Goal: Obtain resource: Download file/media

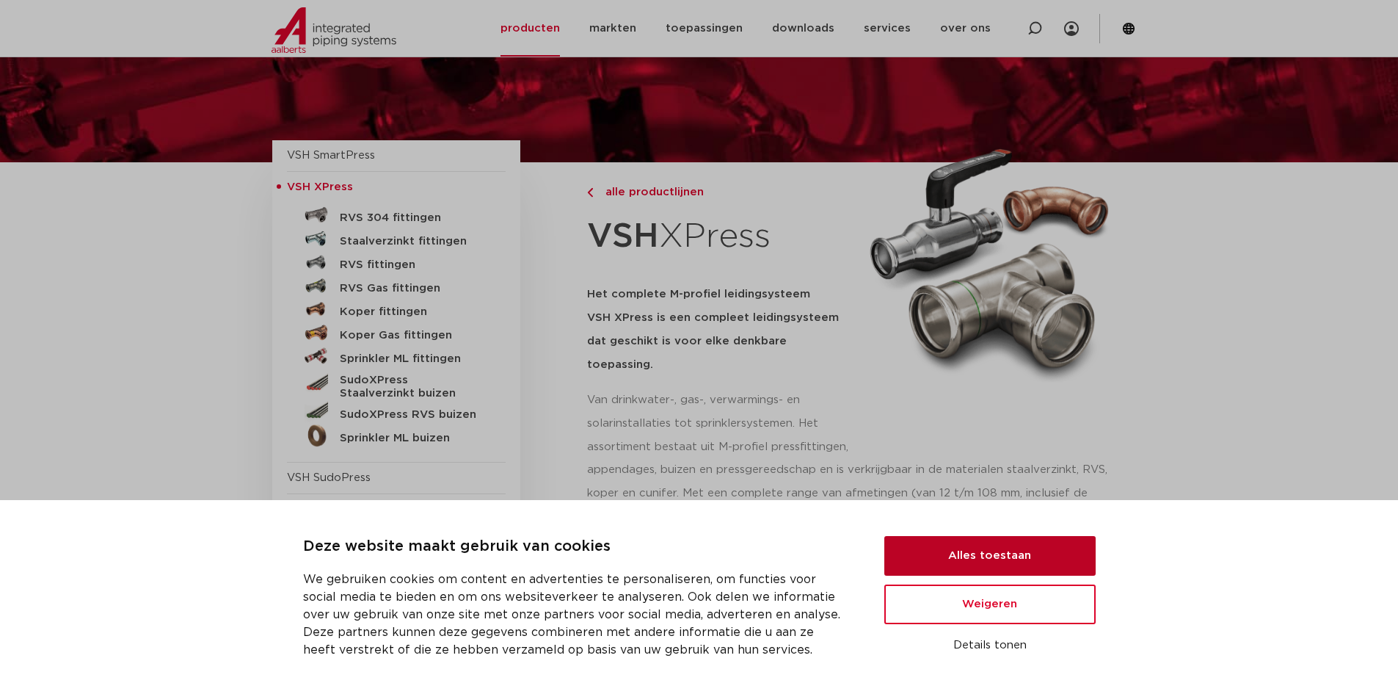
click at [997, 561] on button "Alles toestaan" at bounding box center [990, 556] width 211 height 40
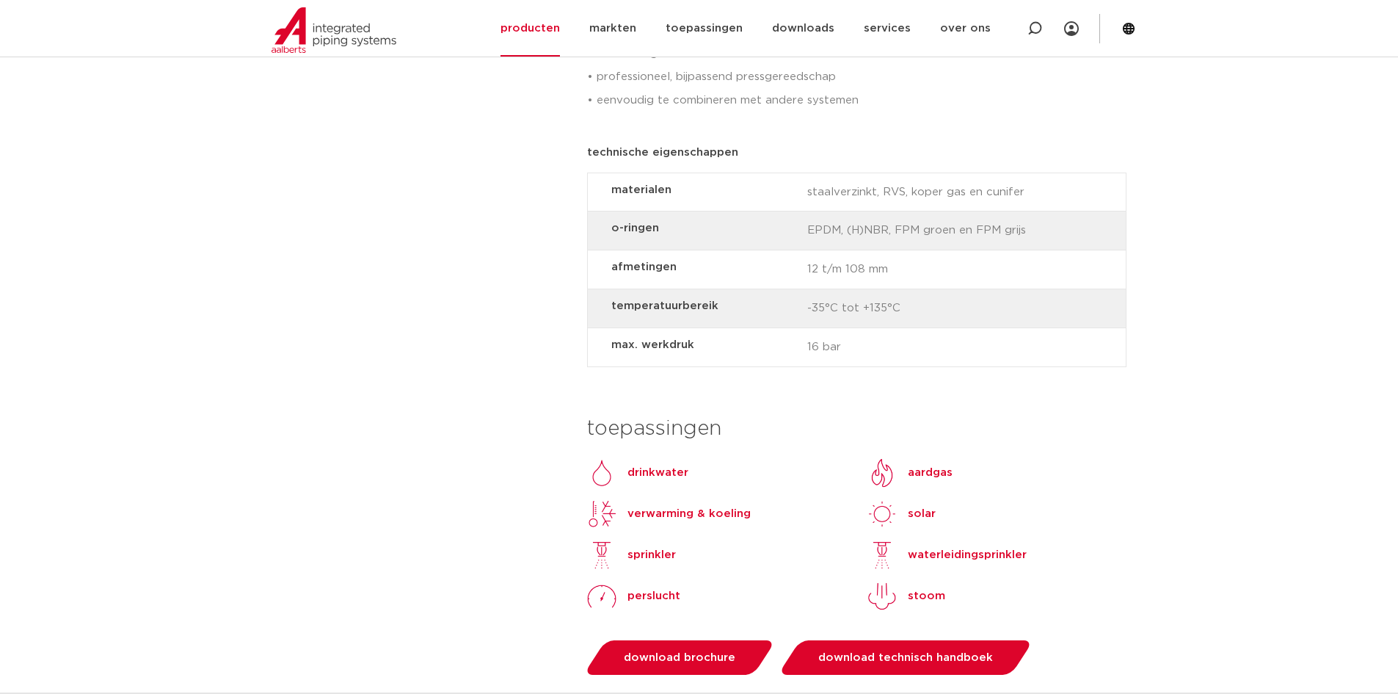
scroll to position [1174, 0]
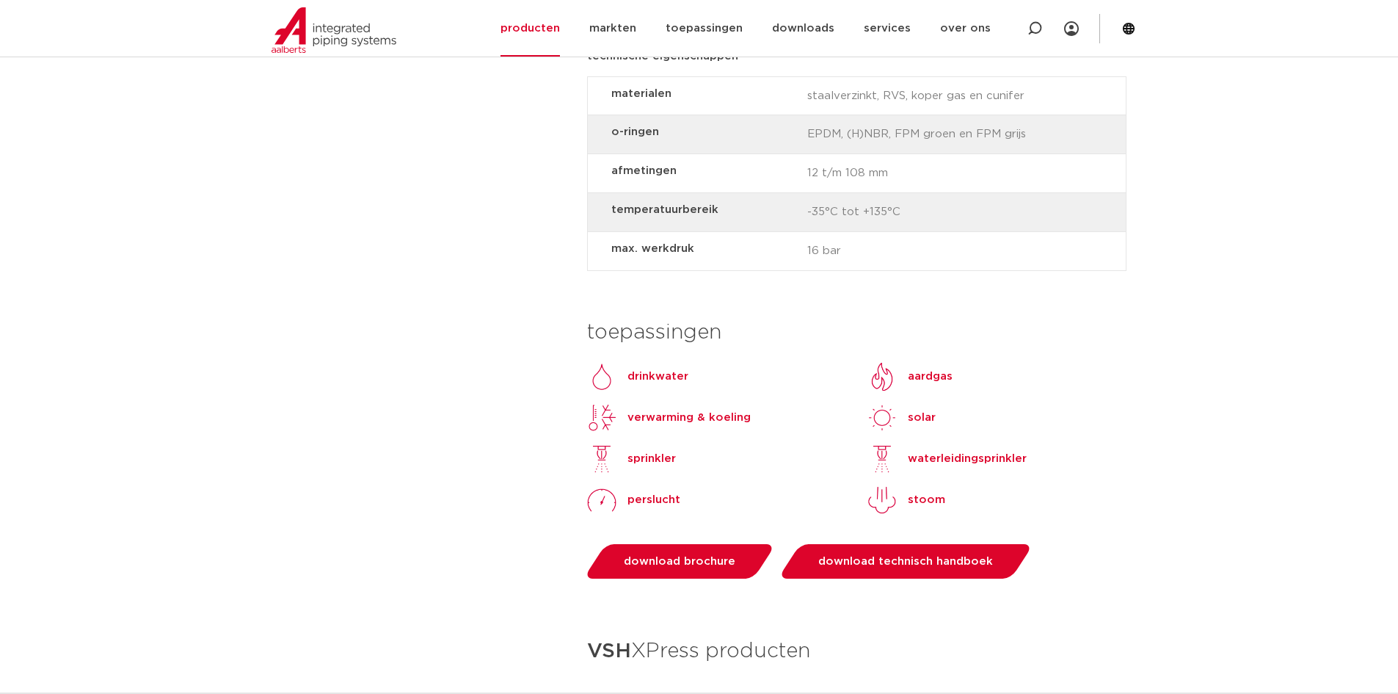
click at [652, 409] on p "verwarming & koeling" at bounding box center [689, 418] width 123 height 18
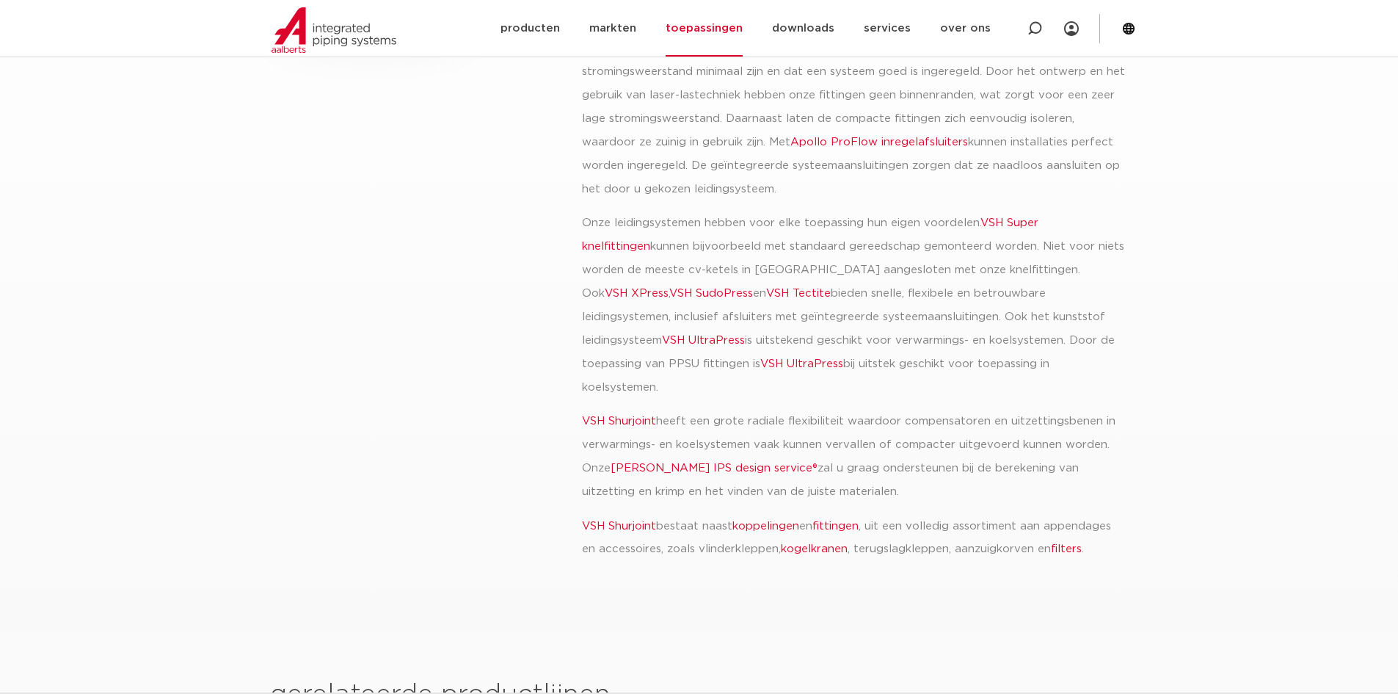
scroll to position [440, 0]
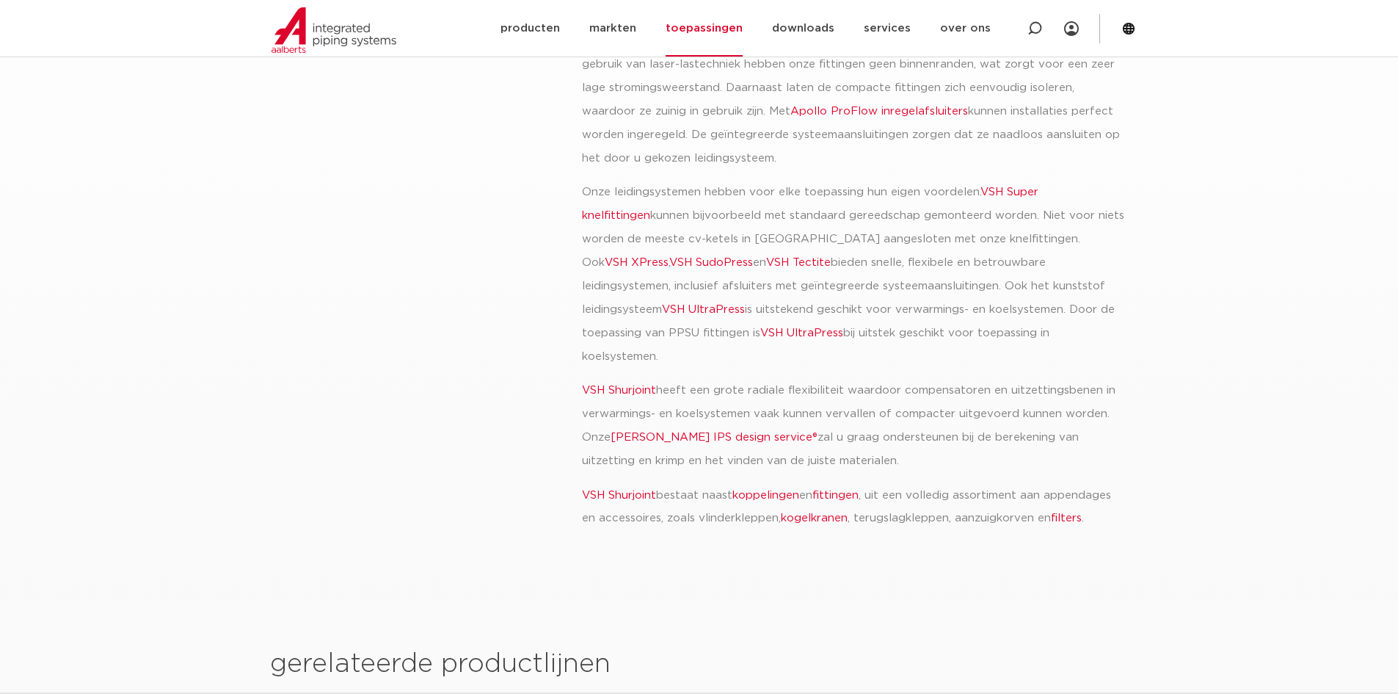
drag, startPoint x: 804, startPoint y: 371, endPoint x: 976, endPoint y: 437, distance: 183.8
click at [976, 437] on p "VSH Shurjoint heeft een grote radiale flexibiliteit waardoor compensatoren en u…" at bounding box center [854, 426] width 544 height 94
click at [963, 437] on p "VSH Shurjoint heeft een grote radiale flexibiliteit waardoor compensatoren en u…" at bounding box center [854, 426] width 544 height 94
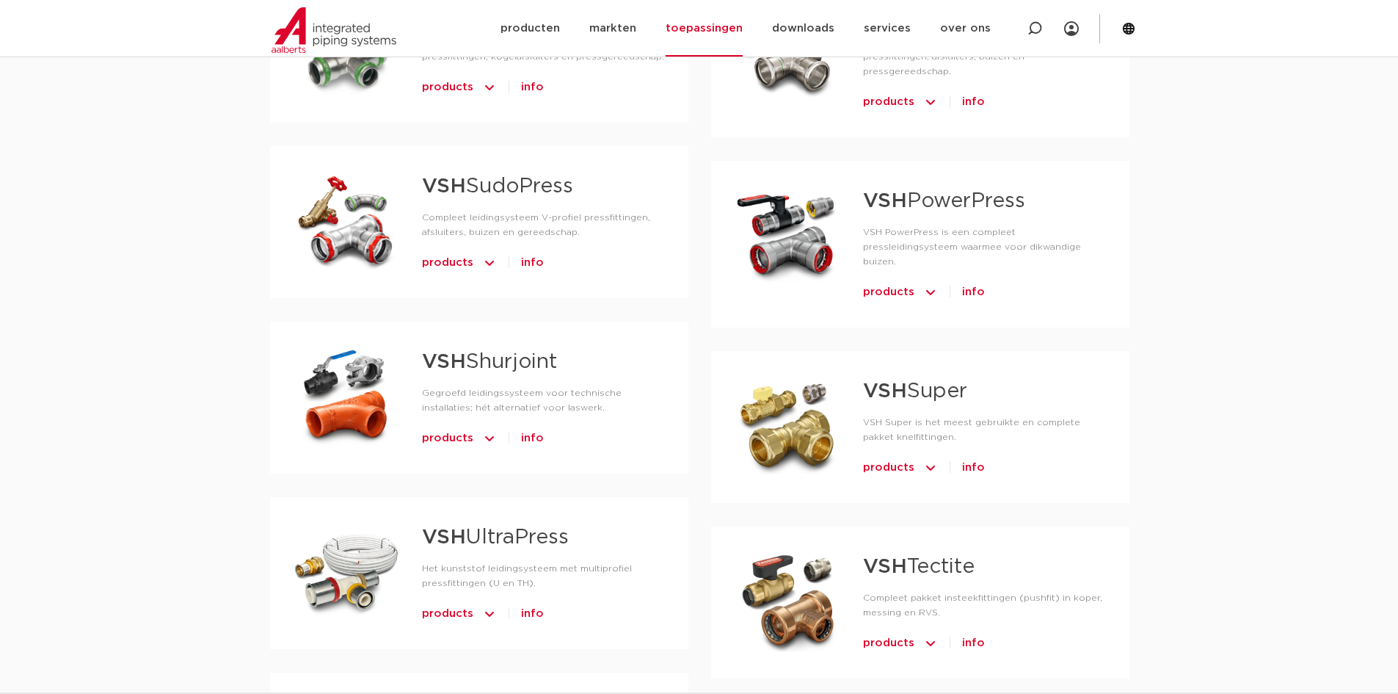
scroll to position [954, 0]
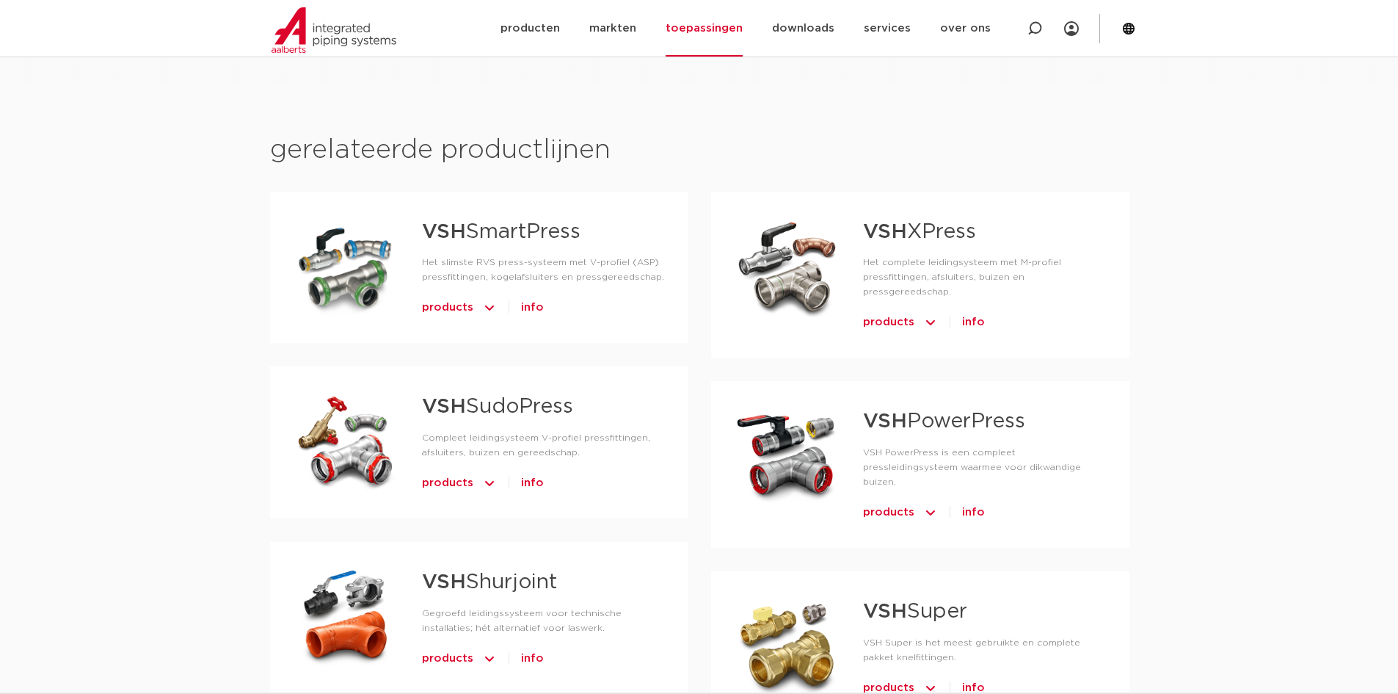
click at [932, 311] on img at bounding box center [930, 322] width 15 height 23
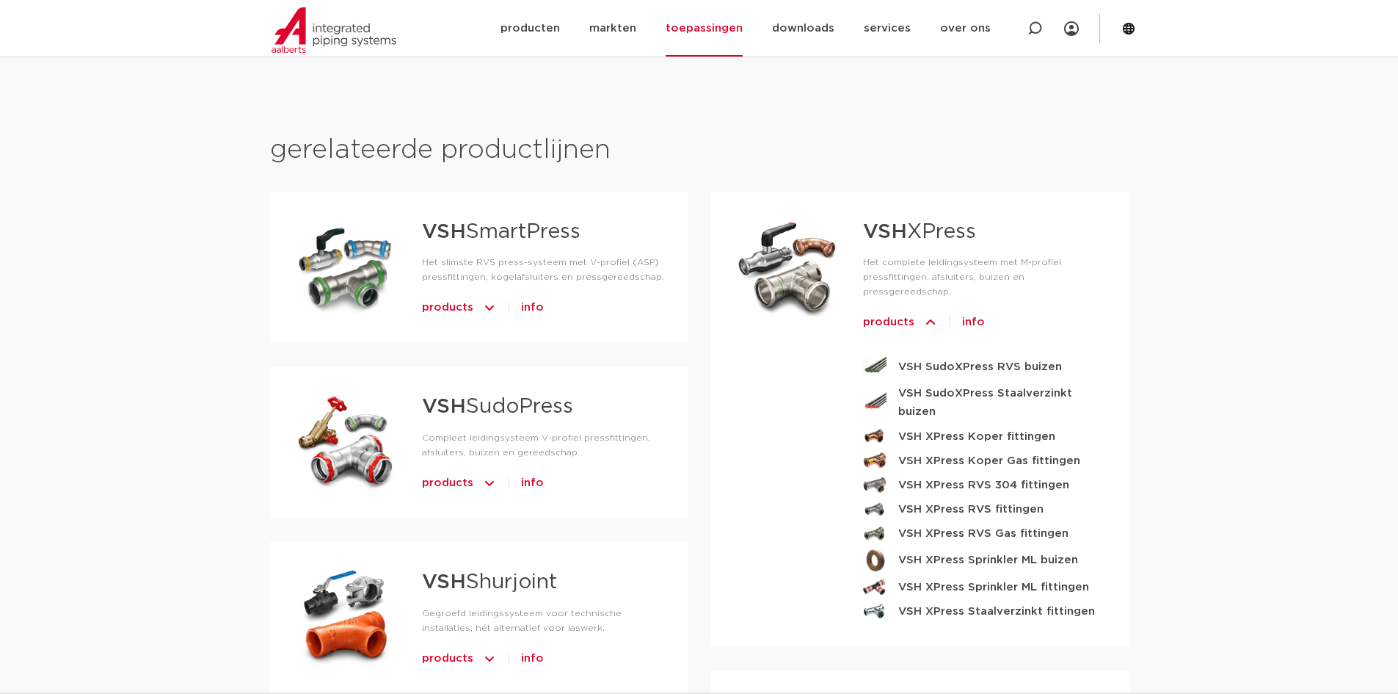
click at [932, 311] on img at bounding box center [930, 322] width 15 height 23
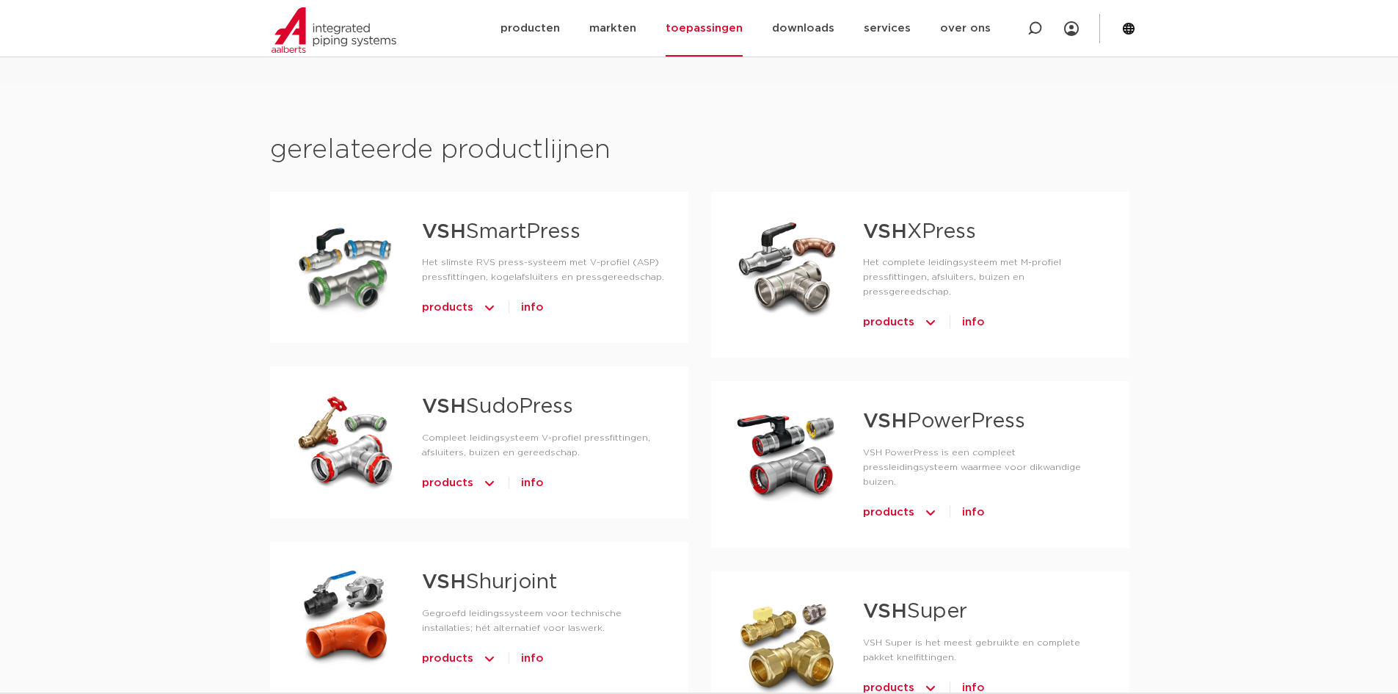
click at [976, 311] on span "info" at bounding box center [973, 322] width 23 height 23
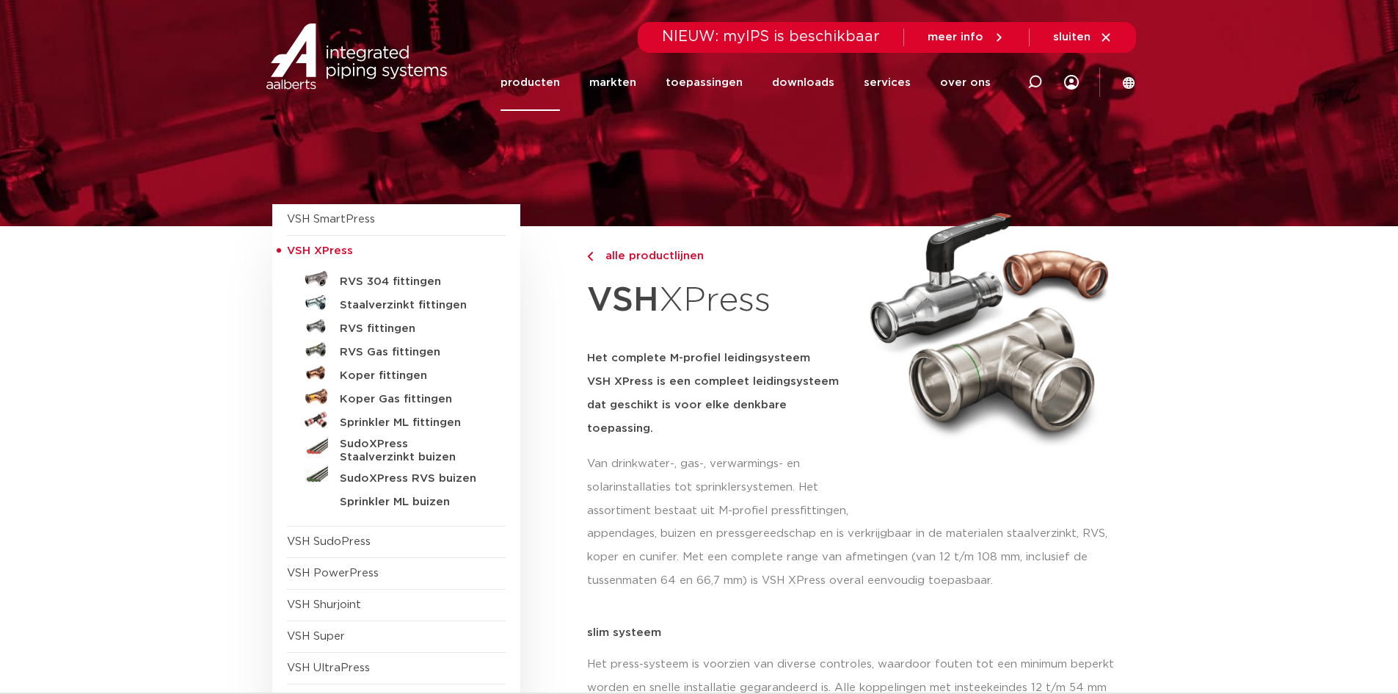
scroll to position [73, 0]
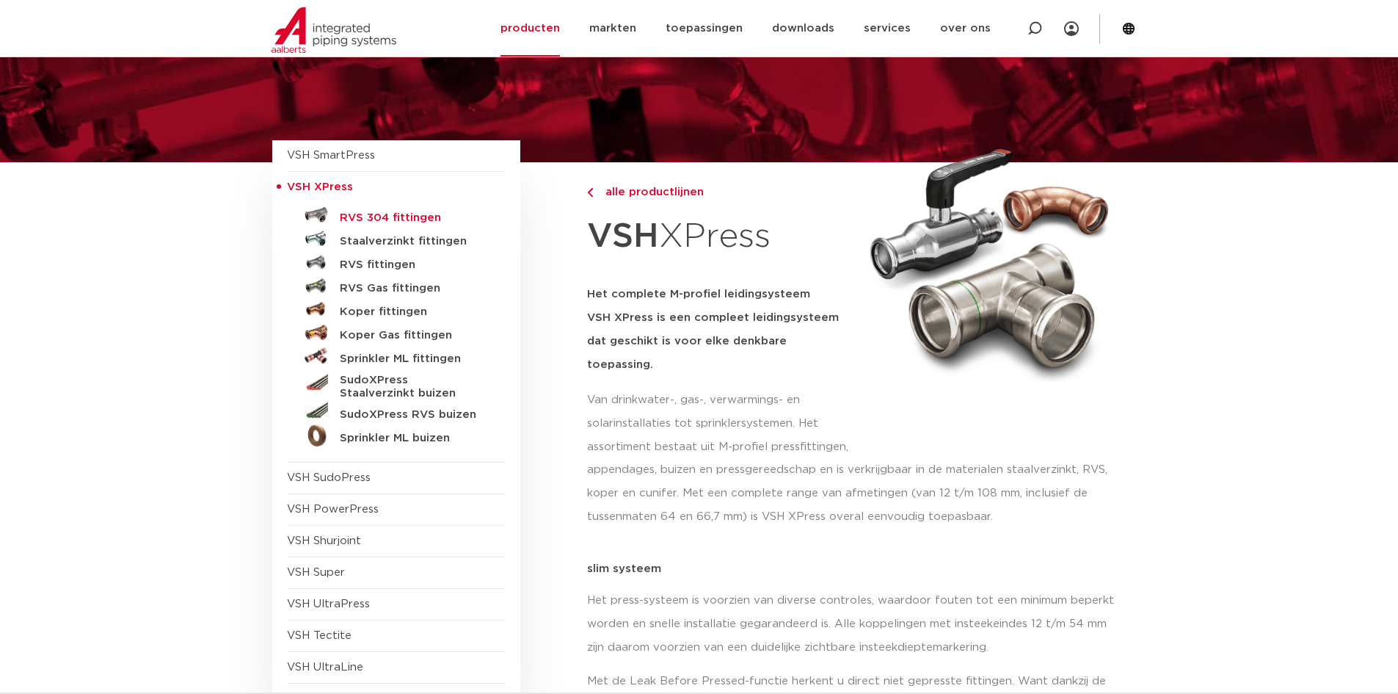
click at [393, 215] on h5 "RVS 304 fittingen" at bounding box center [412, 217] width 145 height 13
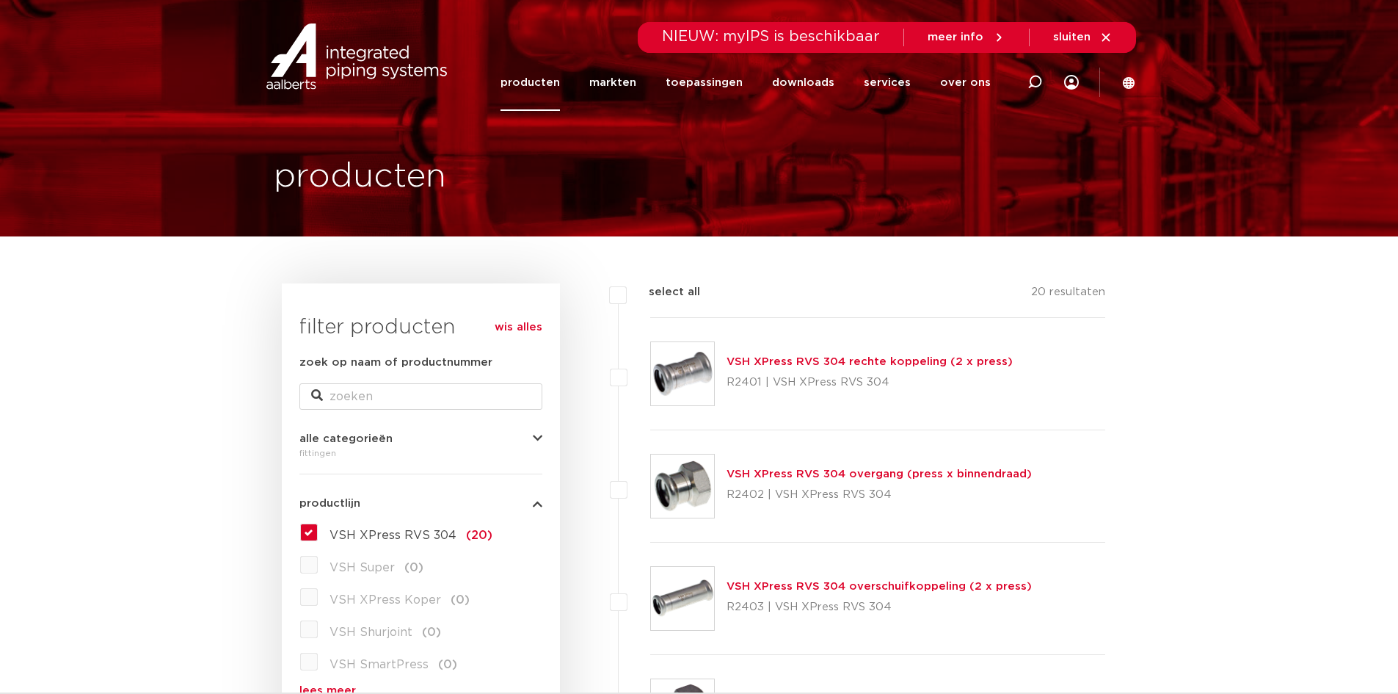
drag, startPoint x: 1180, startPoint y: 575, endPoint x: 1136, endPoint y: 370, distance: 209.3
click at [785, 357] on link "VSH XPress RVS 304 rechte koppeling (2 x press)" at bounding box center [870, 361] width 286 height 11
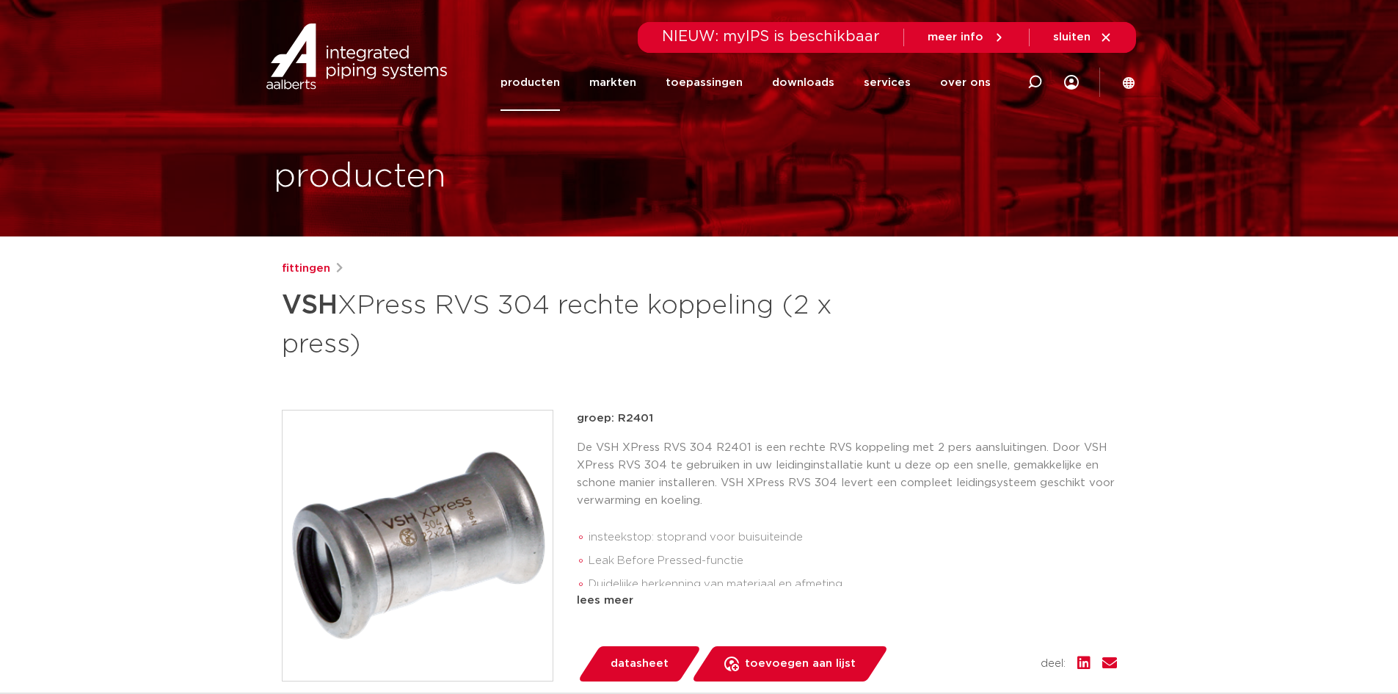
scroll to position [73, 0]
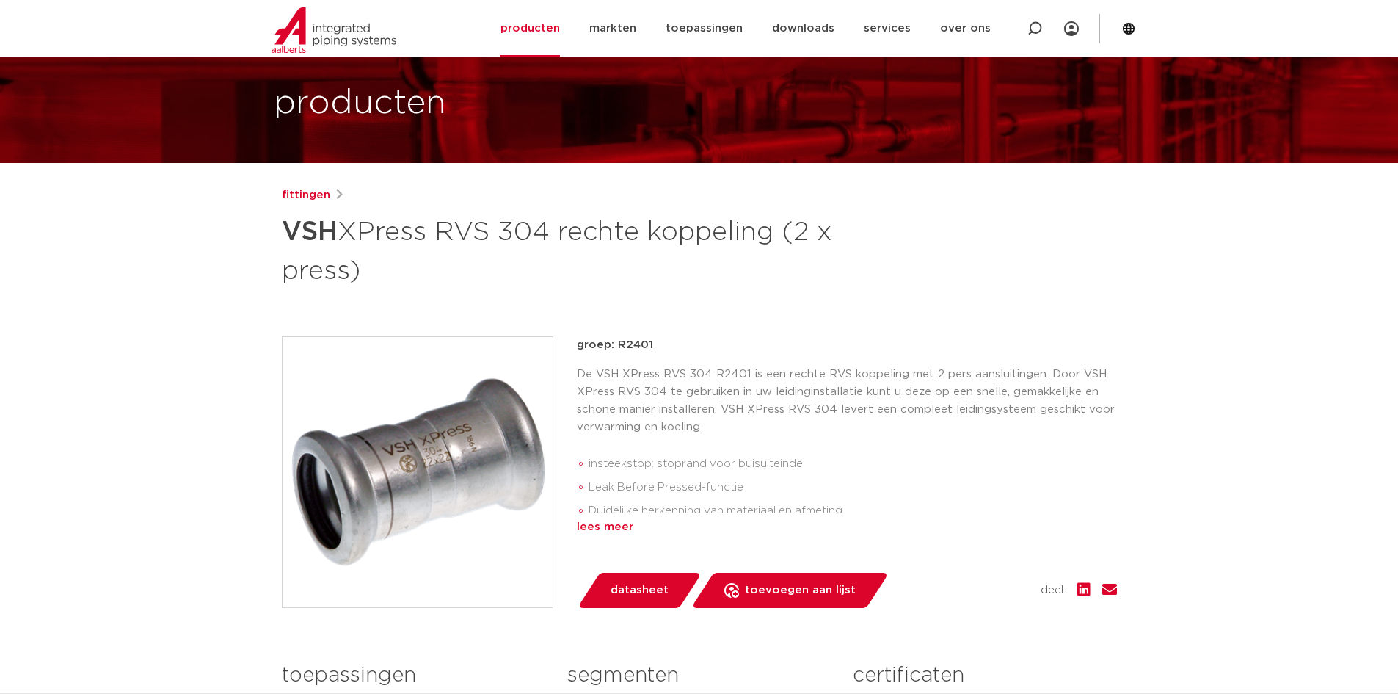
click at [598, 526] on div "lees meer" at bounding box center [847, 527] width 540 height 18
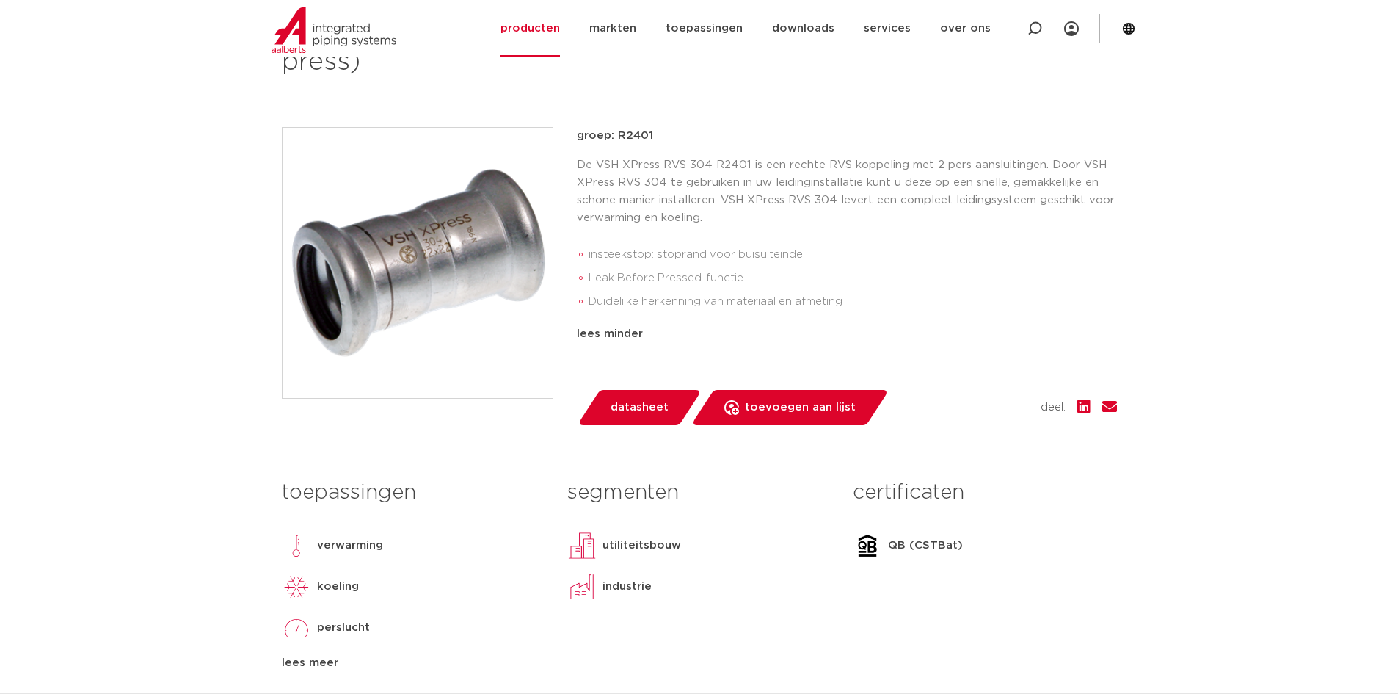
scroll to position [0, 0]
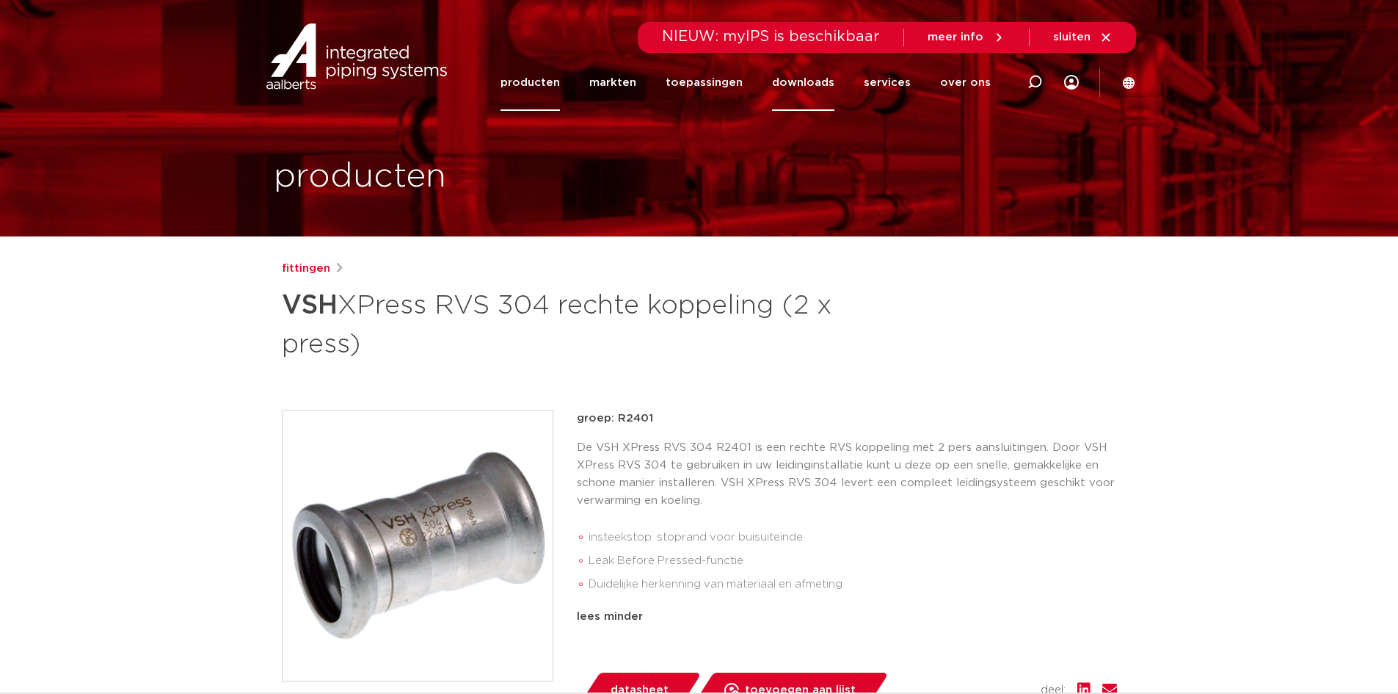
click at [796, 80] on link "downloads" at bounding box center [803, 82] width 62 height 57
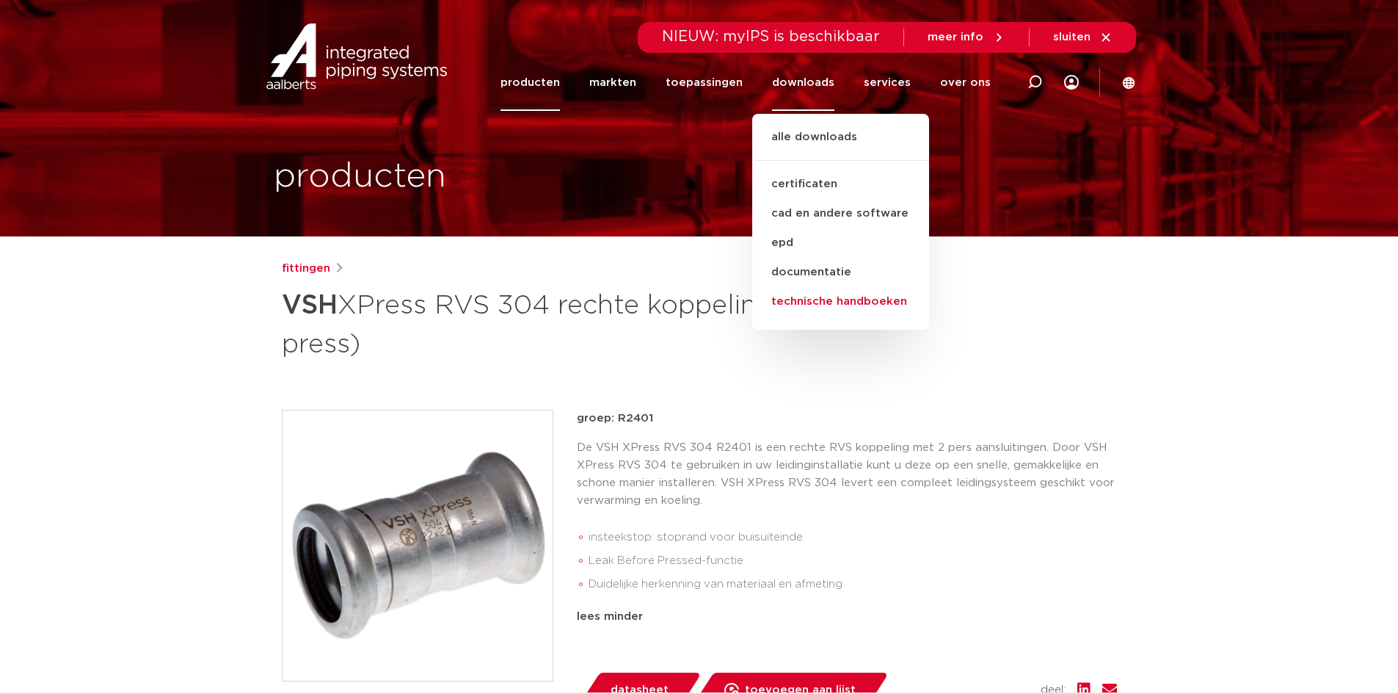
click at [808, 298] on link "technische handboeken" at bounding box center [840, 301] width 177 height 29
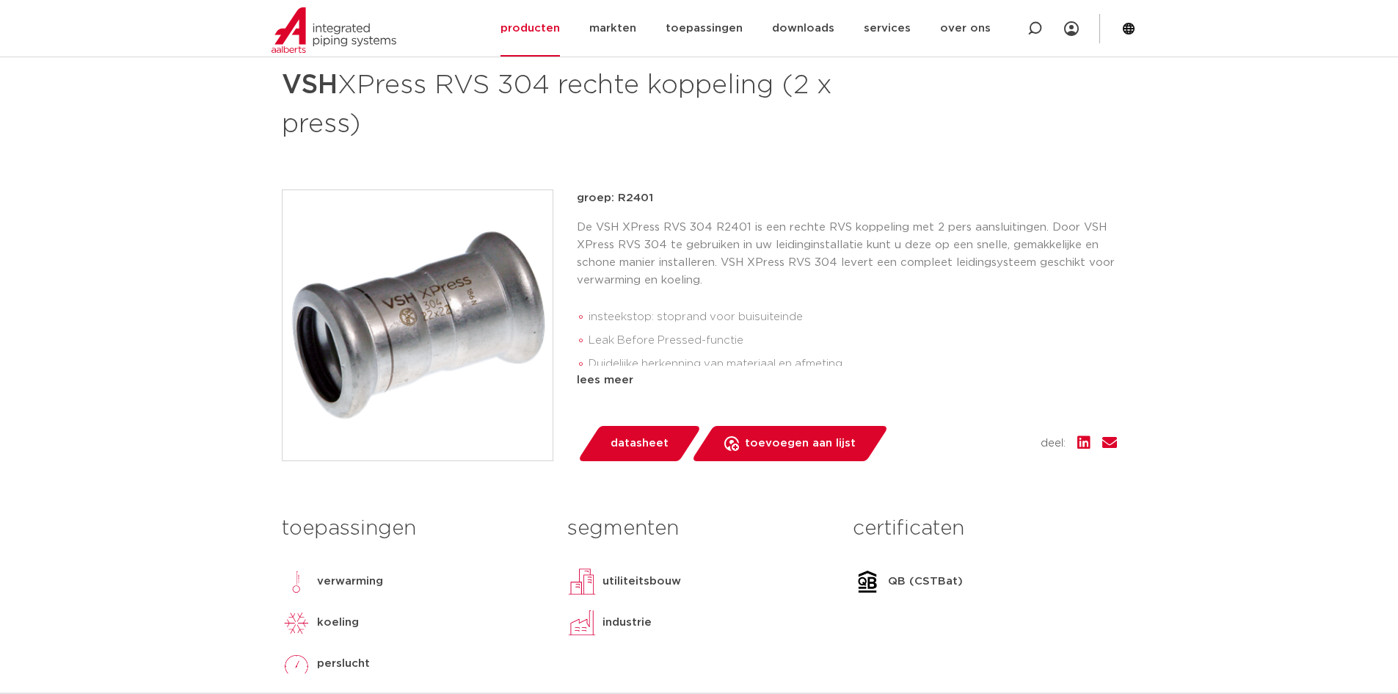
click at [650, 432] on span "datasheet" at bounding box center [640, 443] width 58 height 23
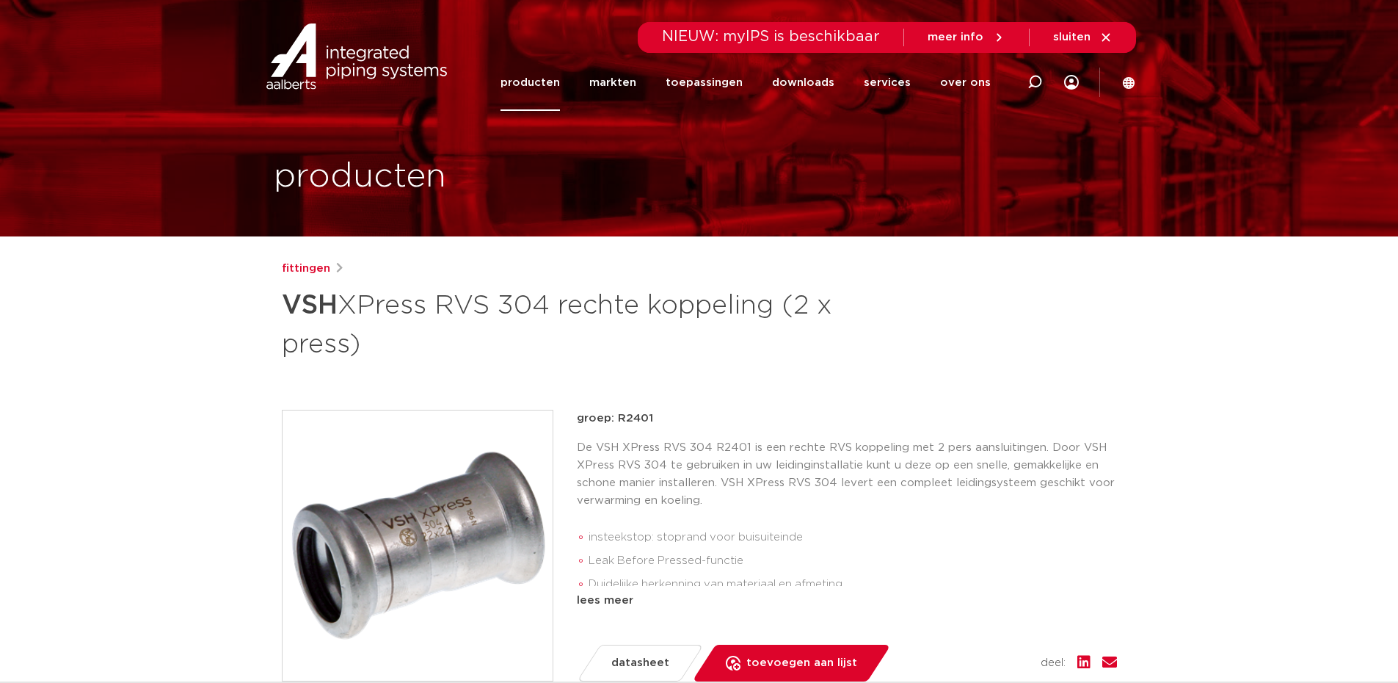
click at [537, 84] on link "producten" at bounding box center [530, 82] width 59 height 57
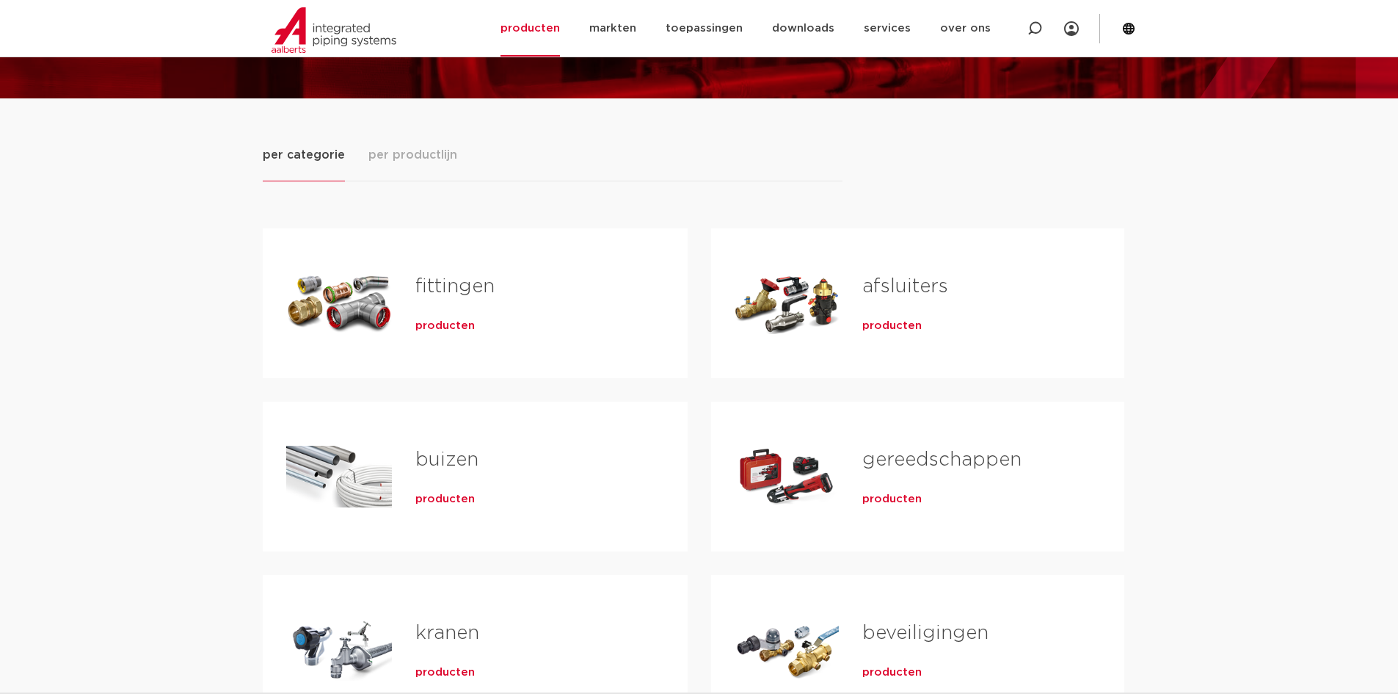
scroll to position [294, 0]
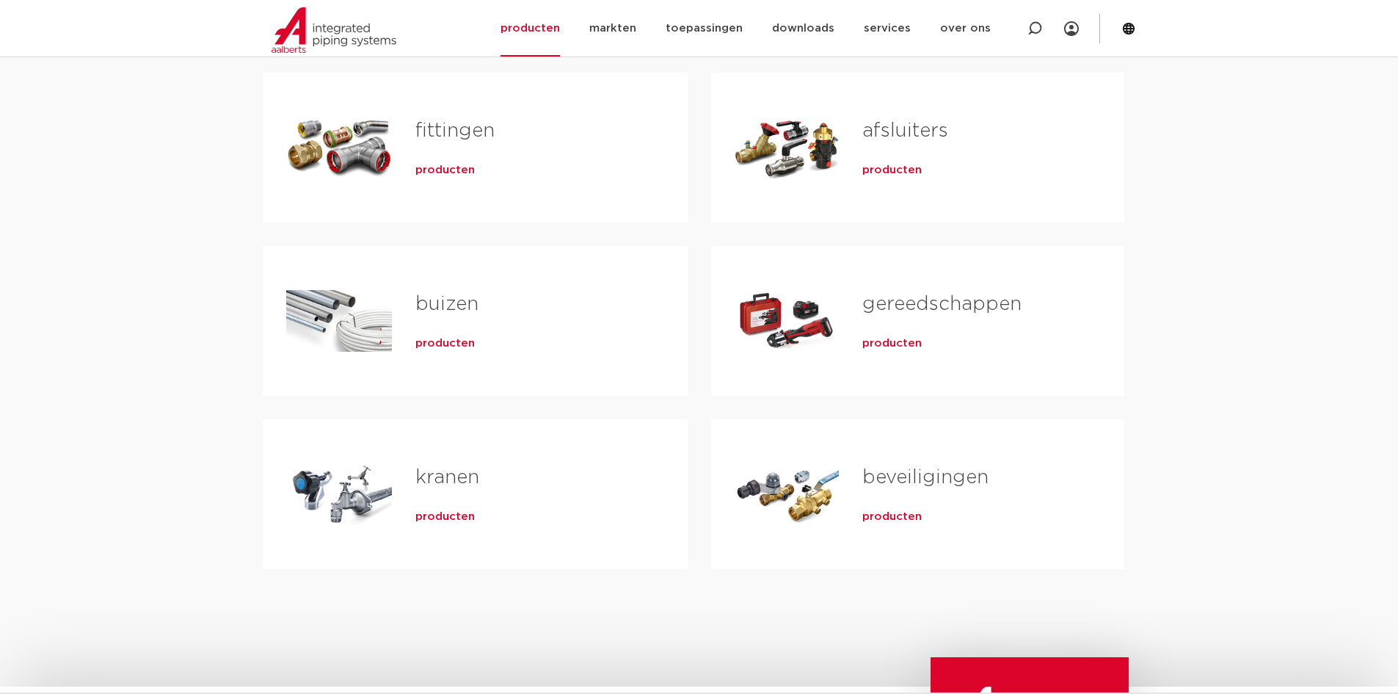
click at [437, 300] on link "buizen" at bounding box center [446, 303] width 63 height 19
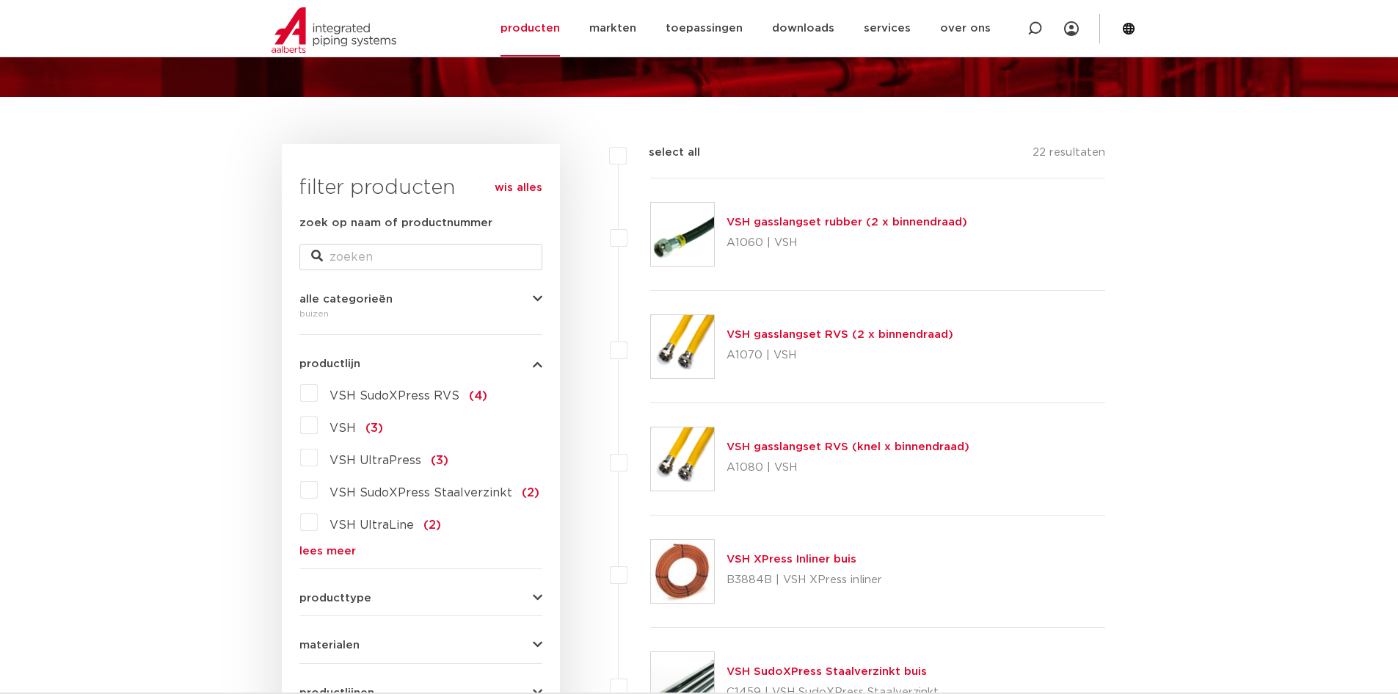
scroll to position [220, 0]
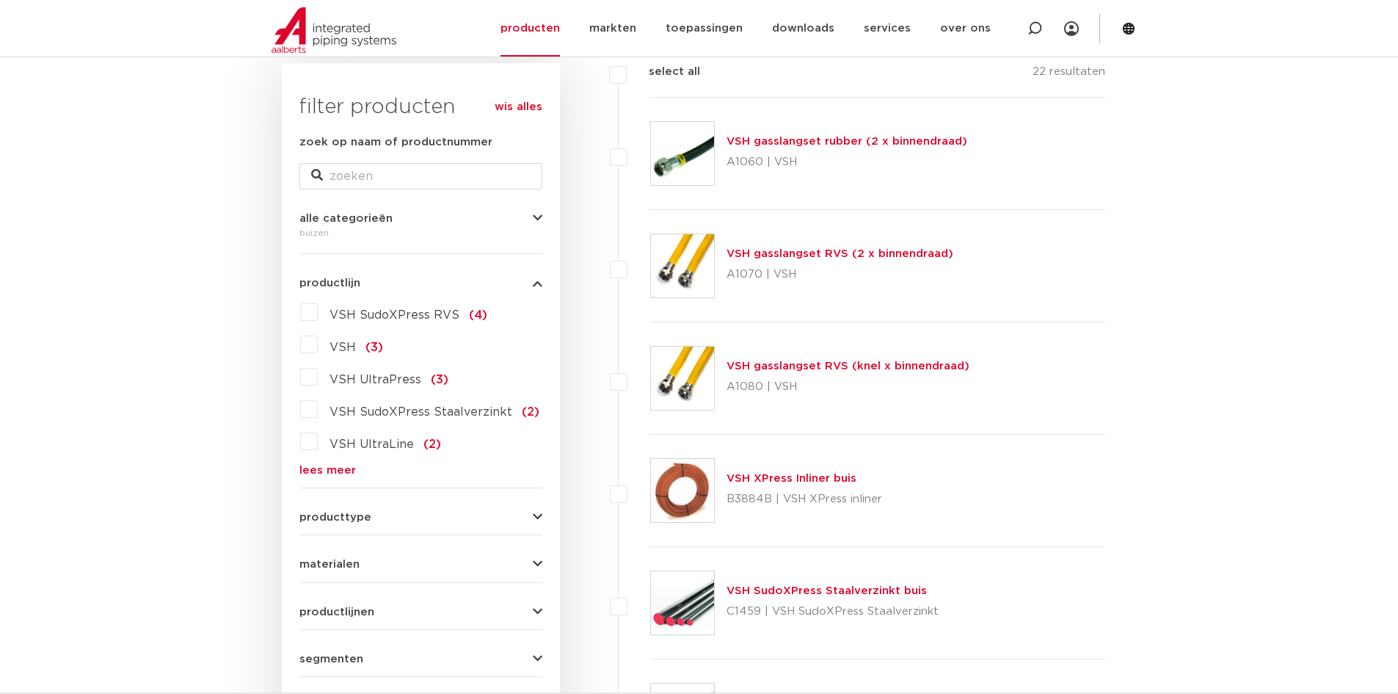
click at [382, 316] on span "VSH SudoXPress RVS" at bounding box center [395, 315] width 130 height 12
click at [0, 0] on input "VSH SudoXPress RVS (4)" at bounding box center [0, 0] width 0 height 0
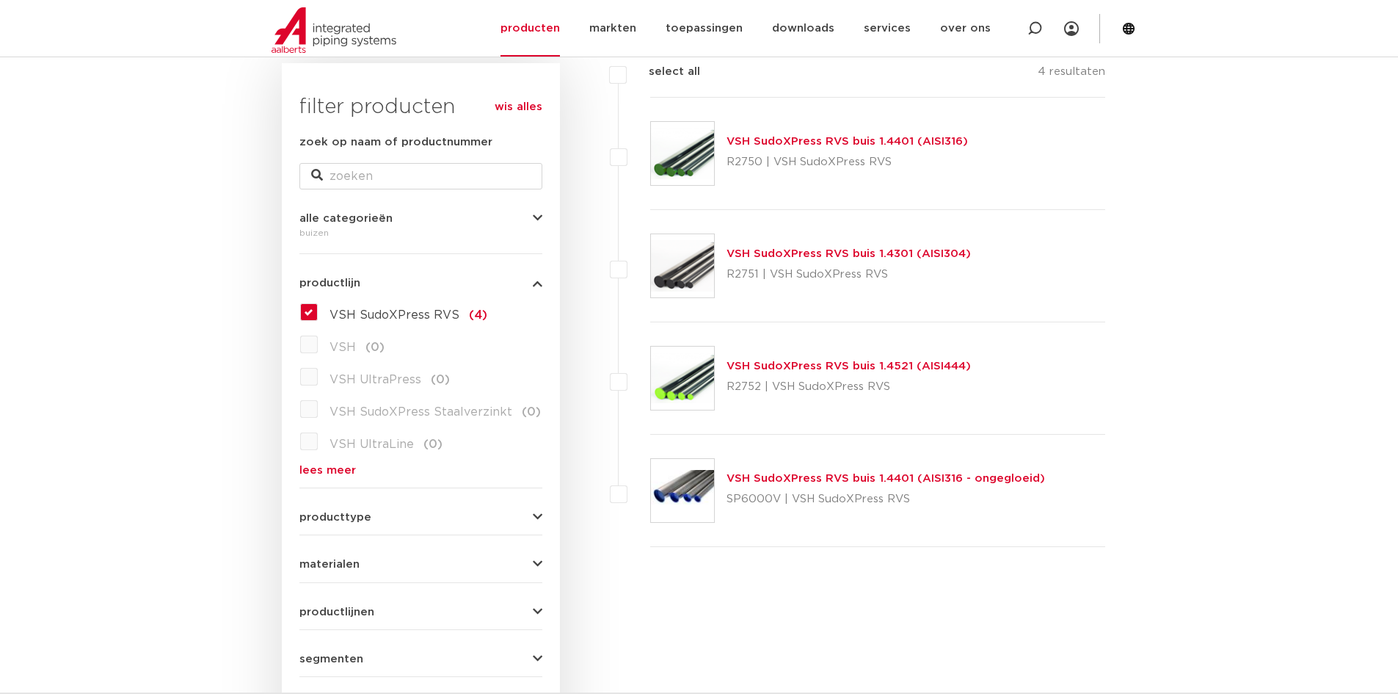
click at [849, 254] on link "VSH SudoXPress RVS buis 1.4301 (AISI304)" at bounding box center [849, 253] width 244 height 11
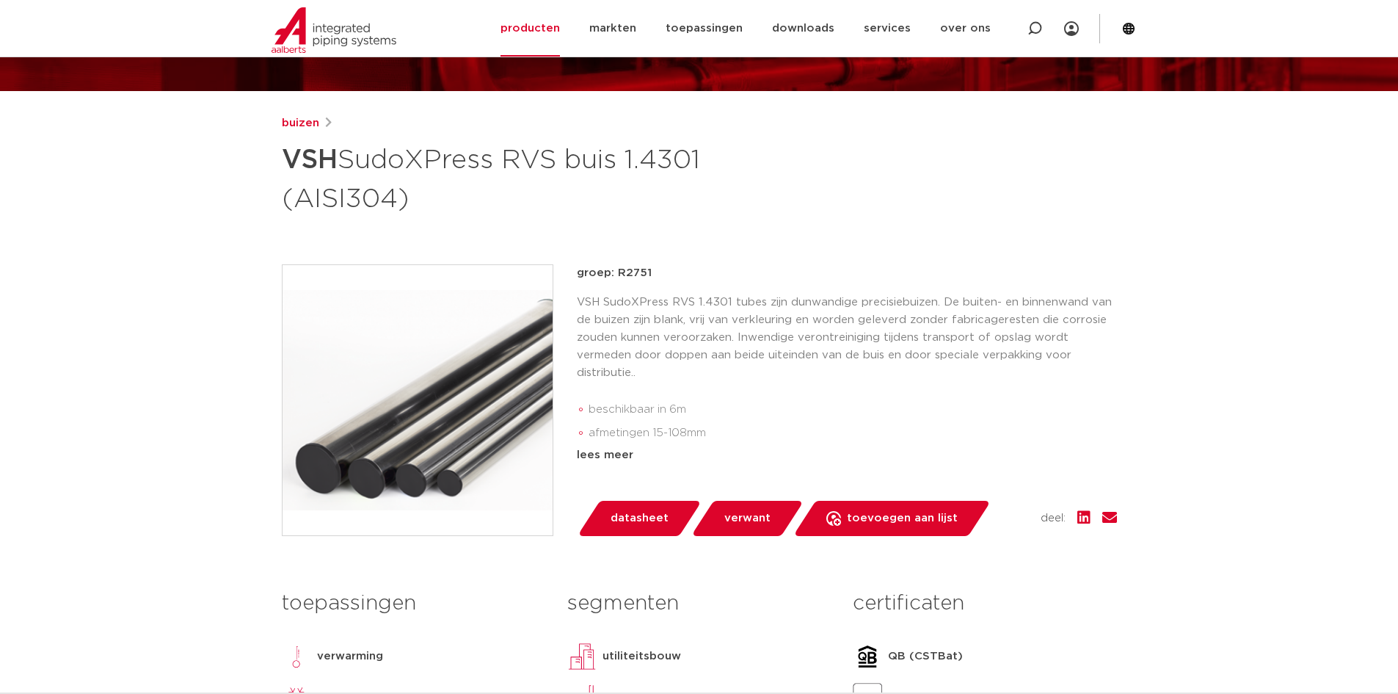
scroll to position [147, 0]
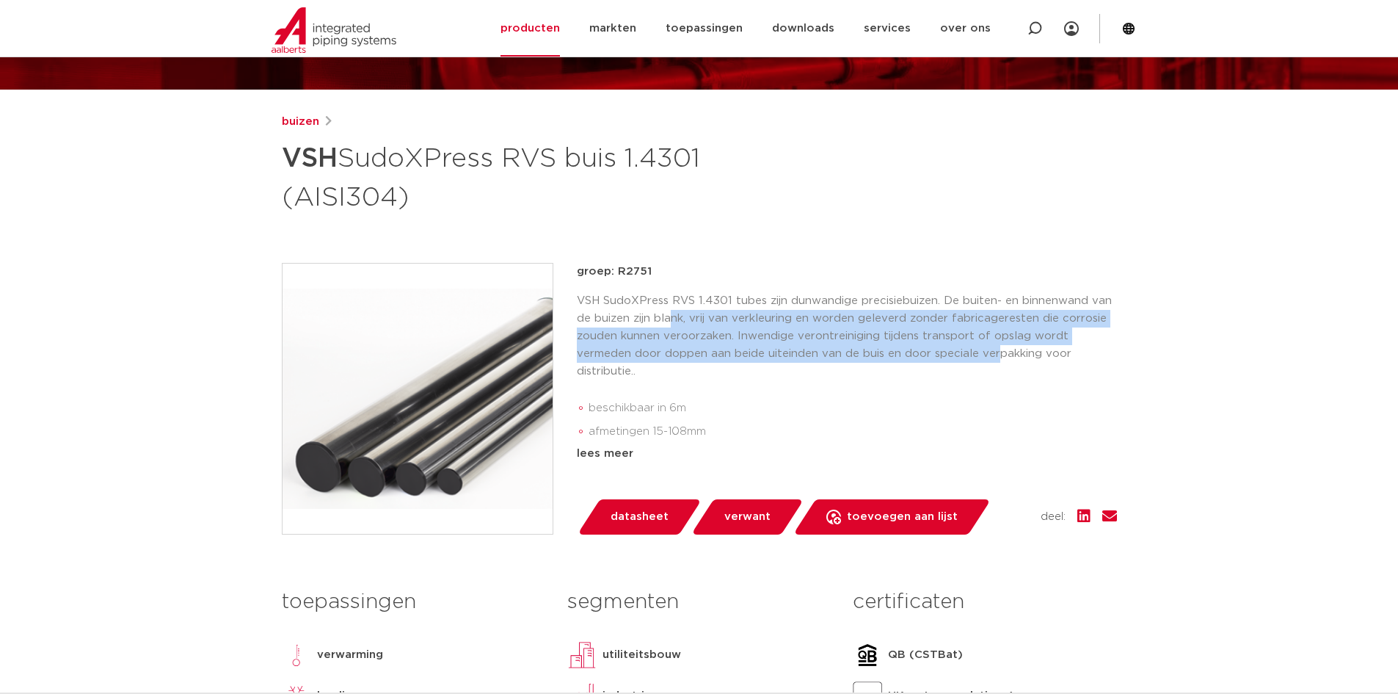
drag, startPoint x: 675, startPoint y: 317, endPoint x: 1000, endPoint y: 346, distance: 325.8
click at [1000, 346] on p "VSH SudoXPress RVS 1.4301 tubes zijn dunwandige precisiebuizen. De buiten- en b…" at bounding box center [847, 336] width 540 height 88
click at [998, 351] on p "VSH SudoXPress RVS 1.4301 tubes zijn dunwandige precisiebuizen. De buiten- en b…" at bounding box center [847, 336] width 540 height 88
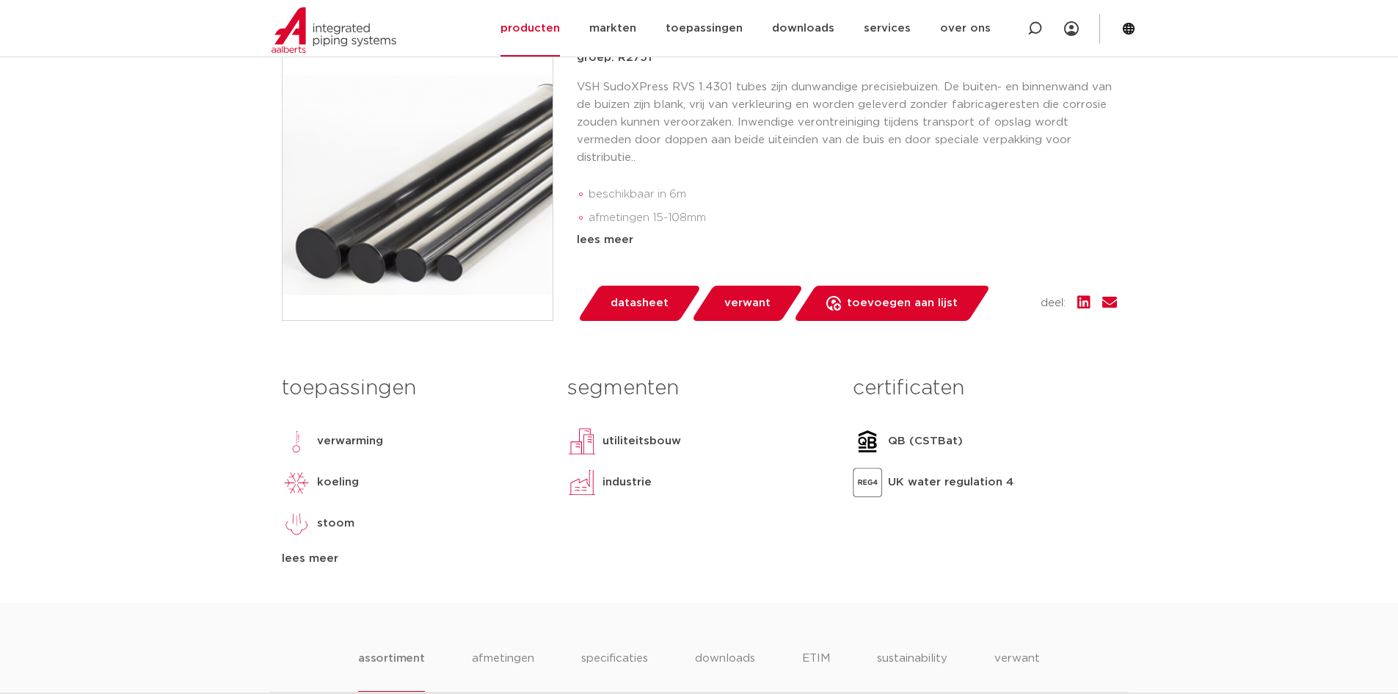
scroll to position [367, 0]
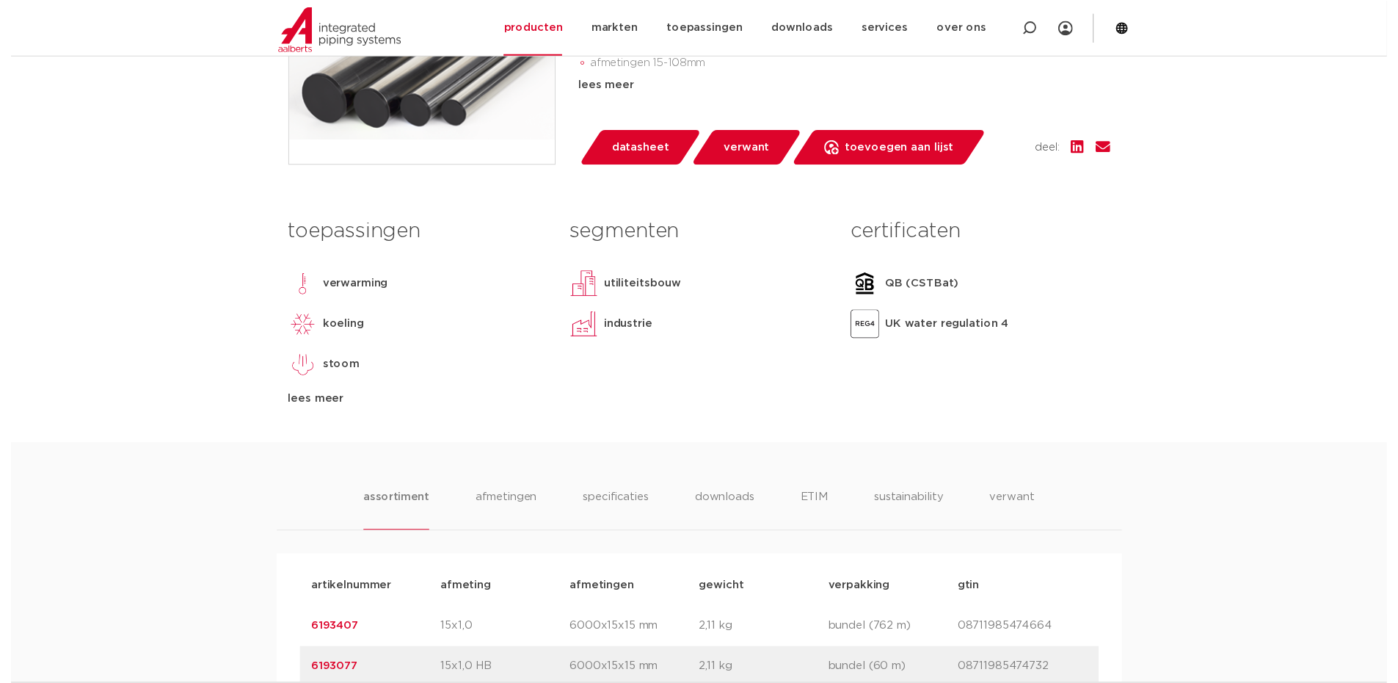
scroll to position [440, 0]
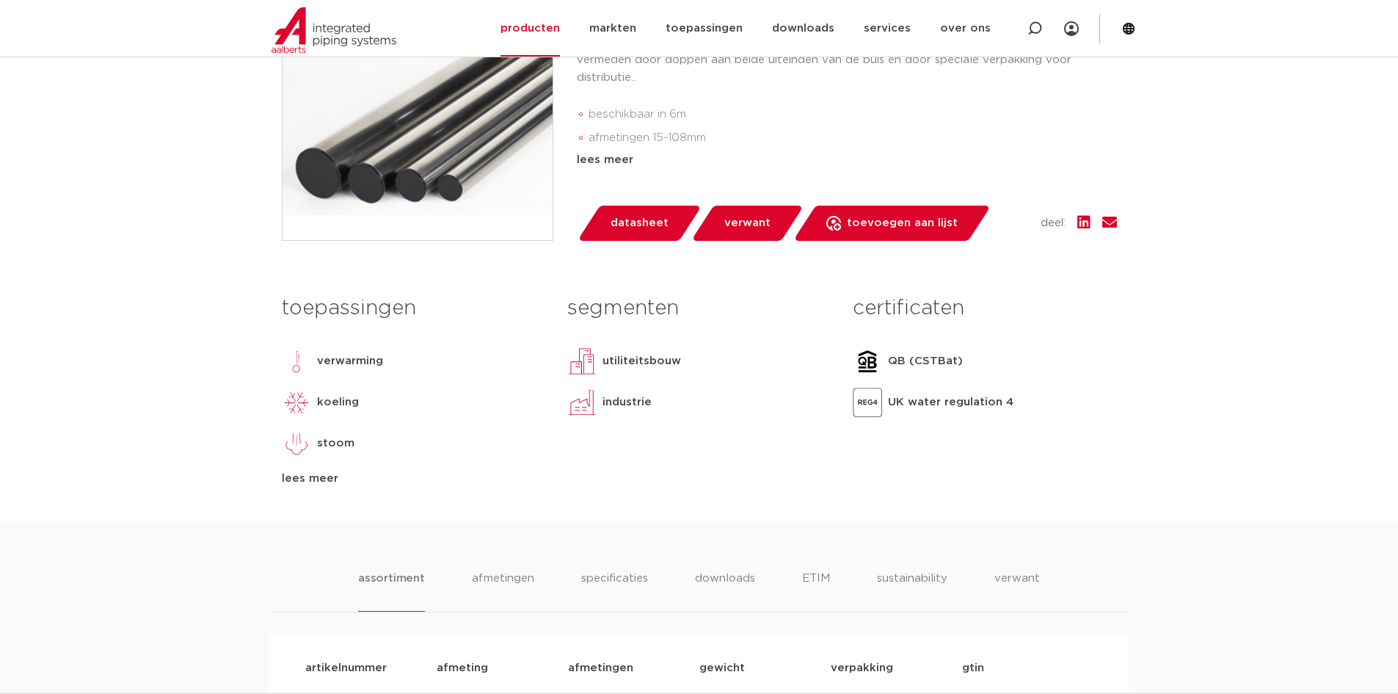
click at [633, 223] on span "datasheet" at bounding box center [640, 222] width 58 height 23
